Goal: Task Accomplishment & Management: Manage account settings

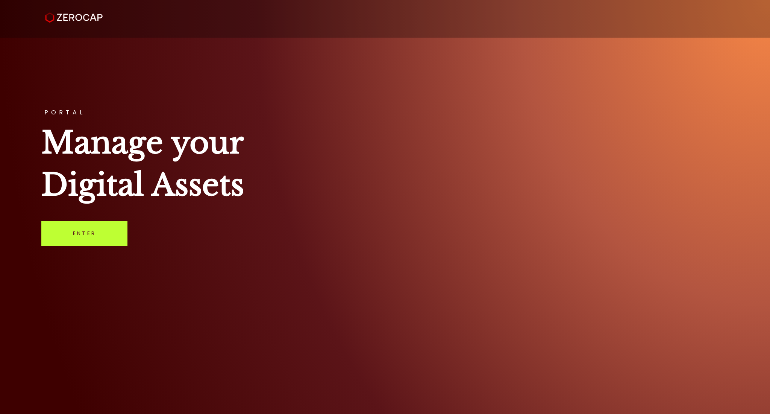
click at [82, 236] on link "Enter" at bounding box center [84, 233] width 86 height 25
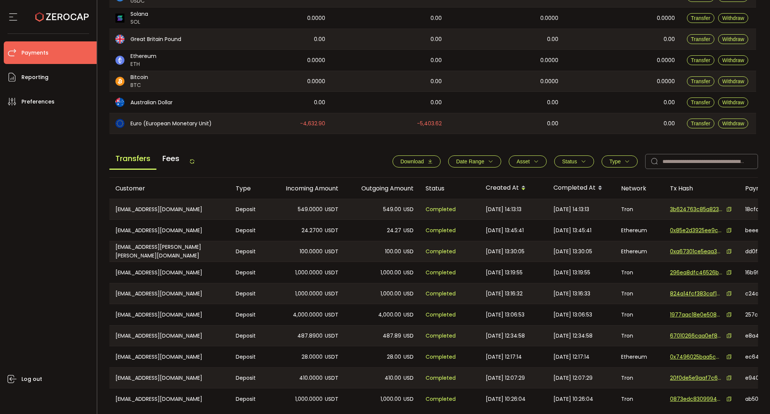
scroll to position [196, 0]
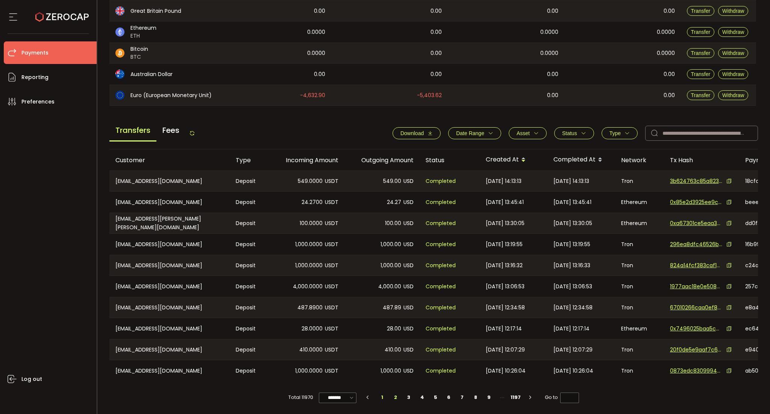
click at [393, 395] on li "2" at bounding box center [396, 397] width 14 height 11
type input "*"
